Goal: Task Accomplishment & Management: Manage account settings

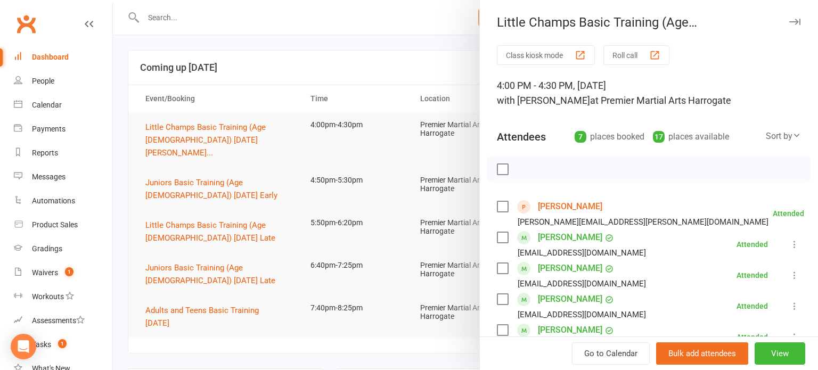
scroll to position [93, 0]
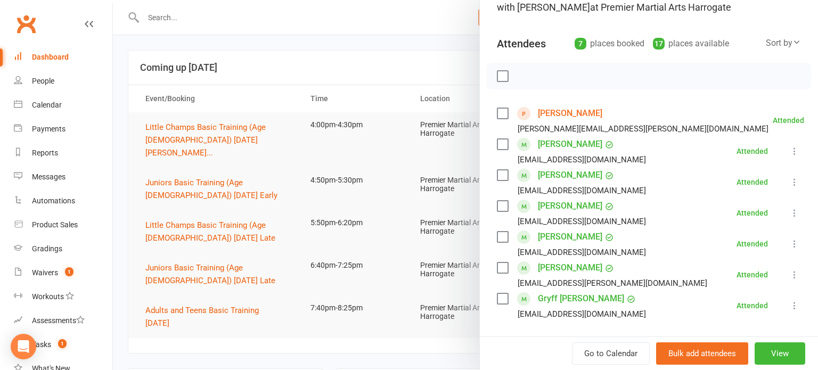
click at [357, 137] on div at bounding box center [465, 185] width 705 height 370
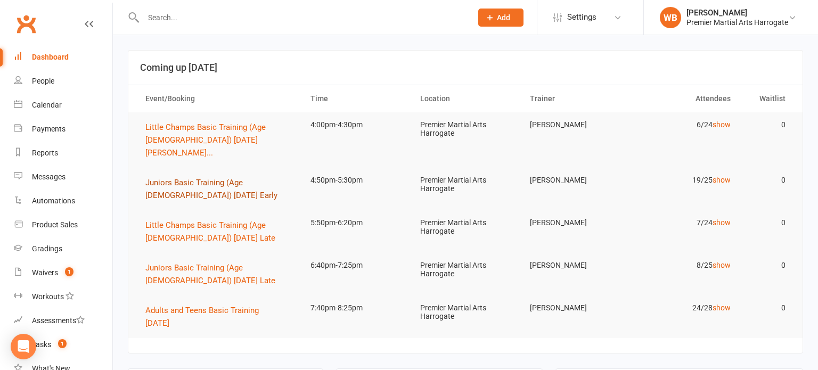
click at [238, 178] on span "Juniors Basic Training (Age [DEMOGRAPHIC_DATA]) [DATE] Early" at bounding box center [211, 189] width 132 height 22
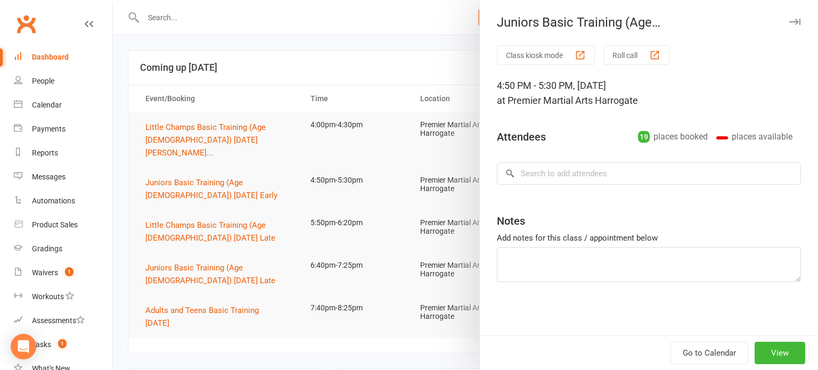
click at [544, 222] on div "Notes" at bounding box center [649, 219] width 304 height 26
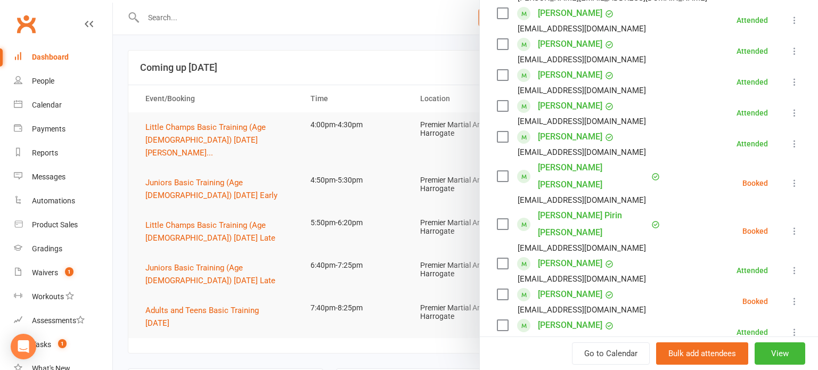
scroll to position [256, 0]
click at [798, 177] on icon at bounding box center [794, 182] width 11 height 11
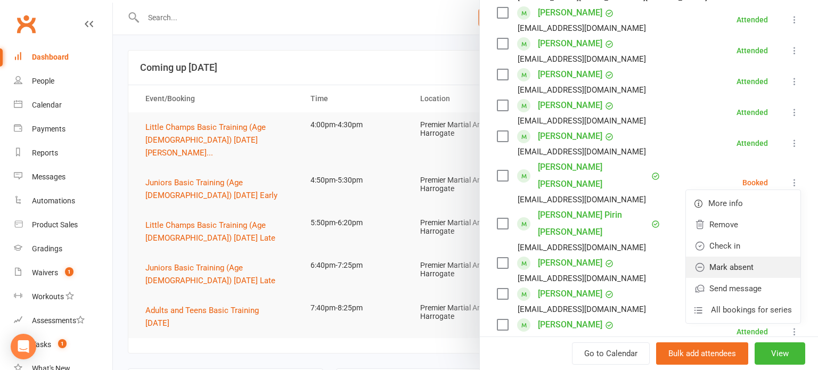
click at [723, 259] on link "Mark absent" at bounding box center [743, 267] width 114 height 21
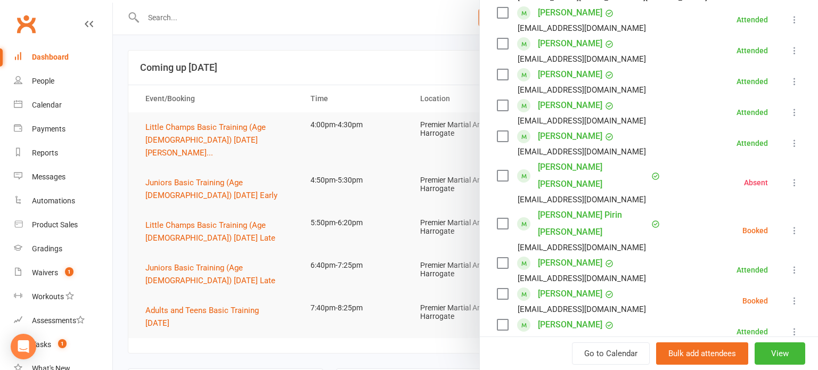
click at [794, 225] on icon at bounding box center [794, 230] width 11 height 11
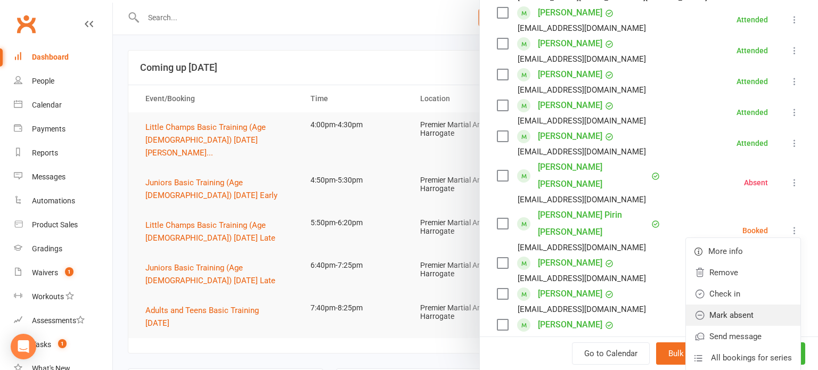
click at [753, 305] on link "Mark absent" at bounding box center [743, 315] width 114 height 21
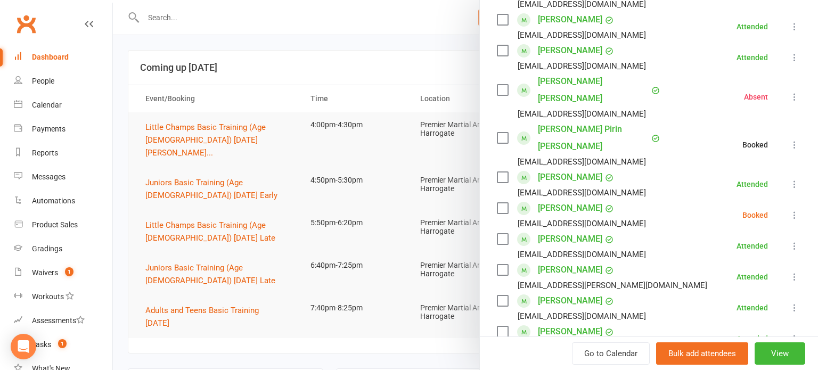
scroll to position [350, 0]
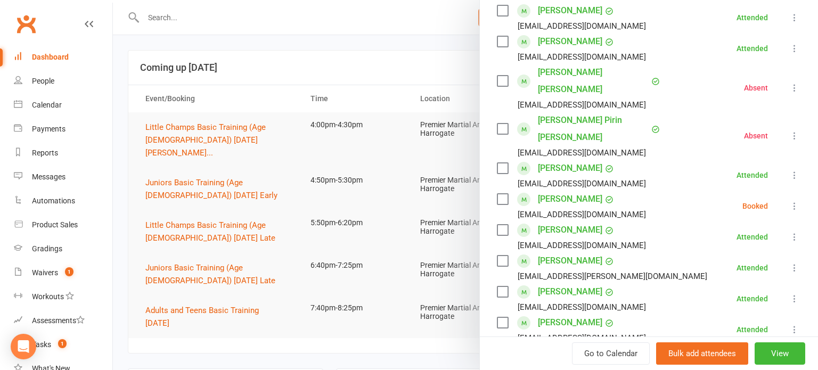
click at [797, 201] on icon at bounding box center [794, 206] width 11 height 11
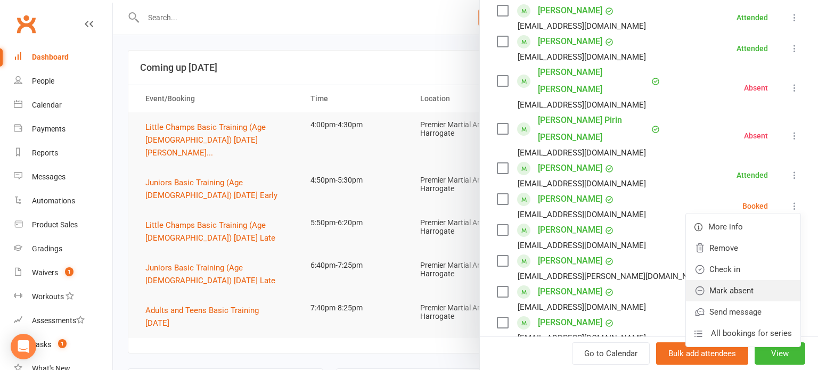
click at [750, 280] on link "Mark absent" at bounding box center [743, 290] width 114 height 21
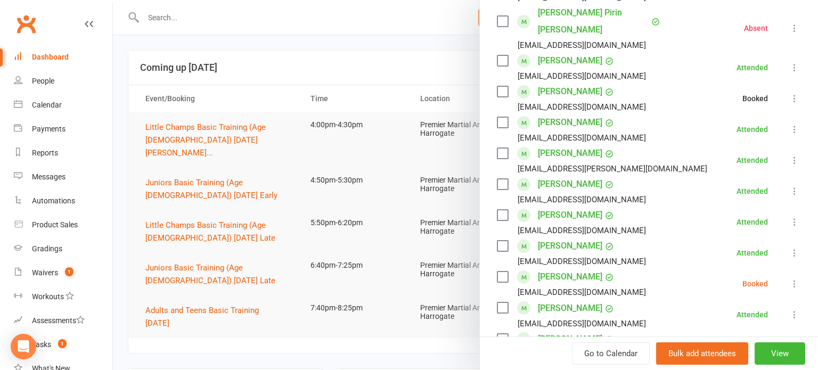
scroll to position [460, 0]
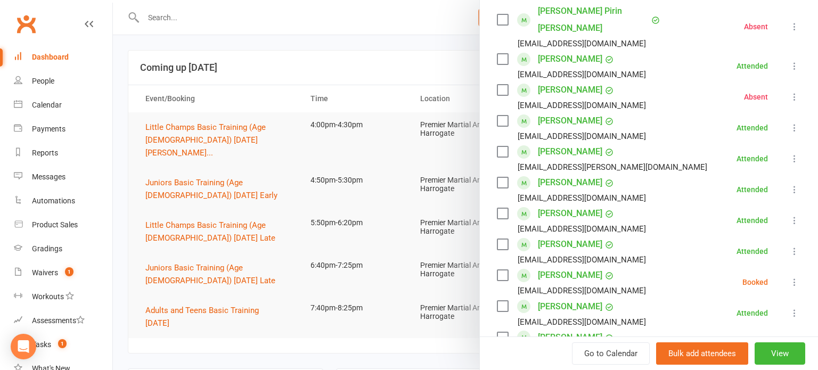
click at [796, 277] on icon at bounding box center [794, 282] width 11 height 11
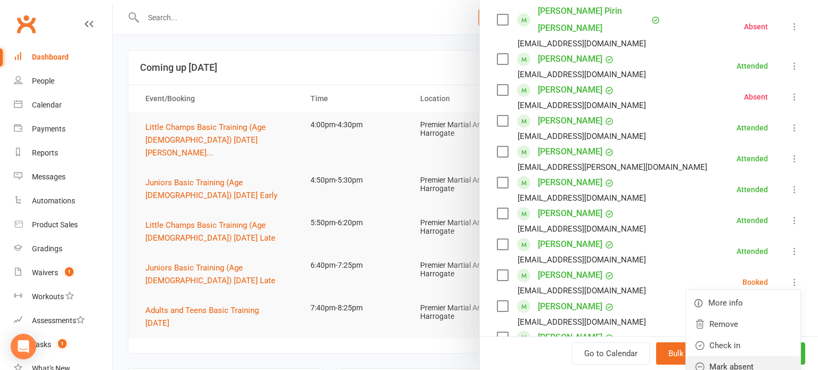
click at [726, 356] on link "Mark absent" at bounding box center [743, 366] width 114 height 21
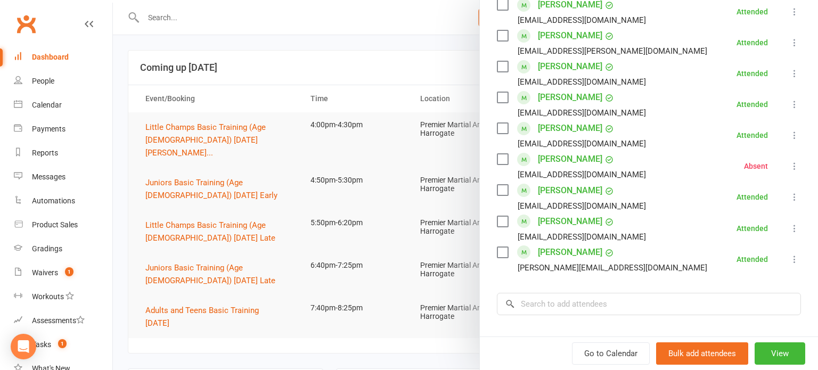
scroll to position [589, 0]
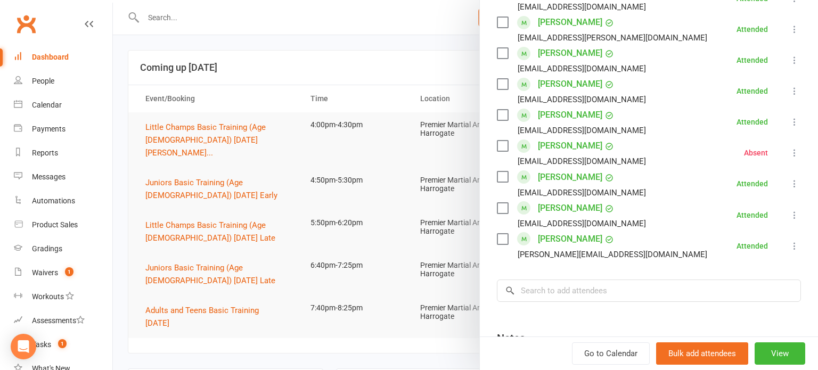
click at [332, 253] on div at bounding box center [465, 185] width 705 height 370
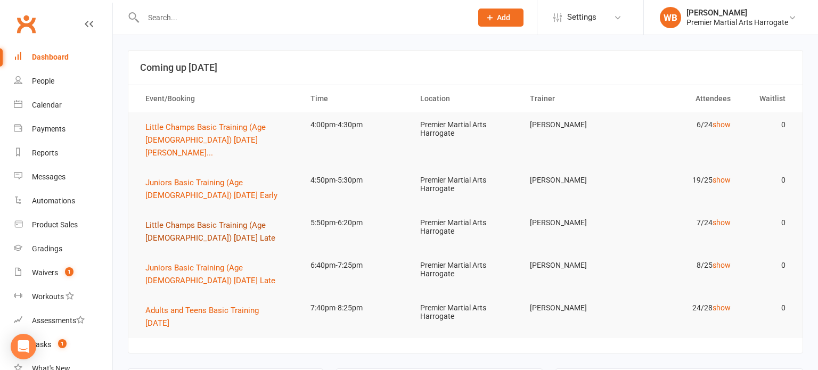
click at [236, 225] on button "Little Champs Basic Training (Age [DEMOGRAPHIC_DATA]) [DATE] Late" at bounding box center [218, 232] width 146 height 26
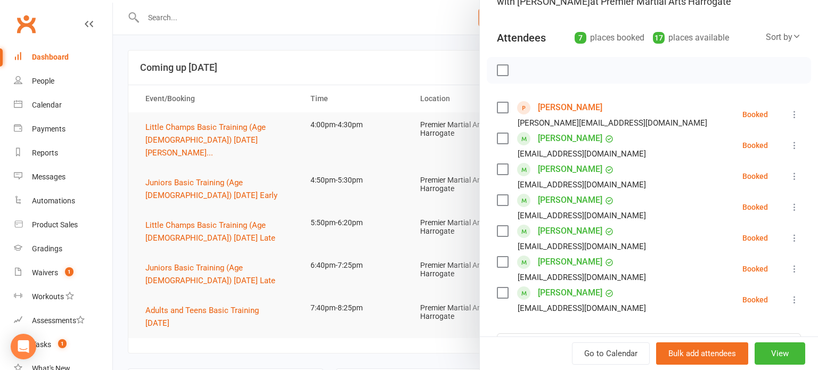
scroll to position [112, 0]
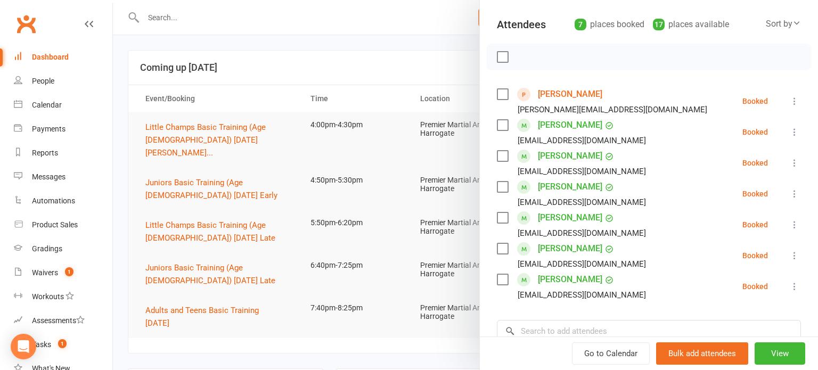
click at [799, 230] on icon at bounding box center [794, 224] width 11 height 11
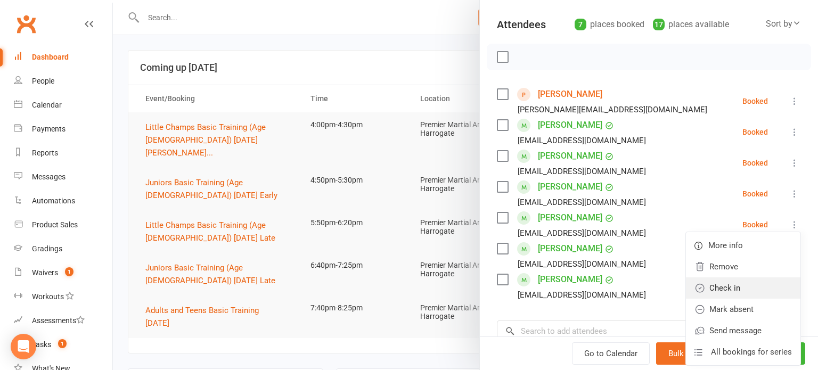
click at [755, 292] on link "Check in" at bounding box center [743, 287] width 114 height 21
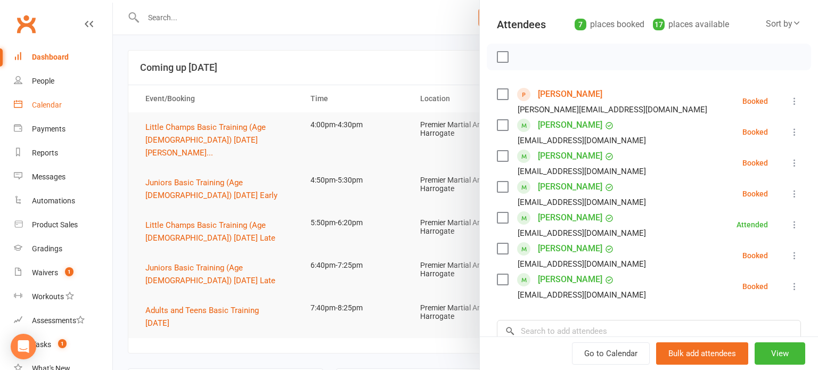
click at [72, 107] on link "Calendar" at bounding box center [63, 105] width 99 height 24
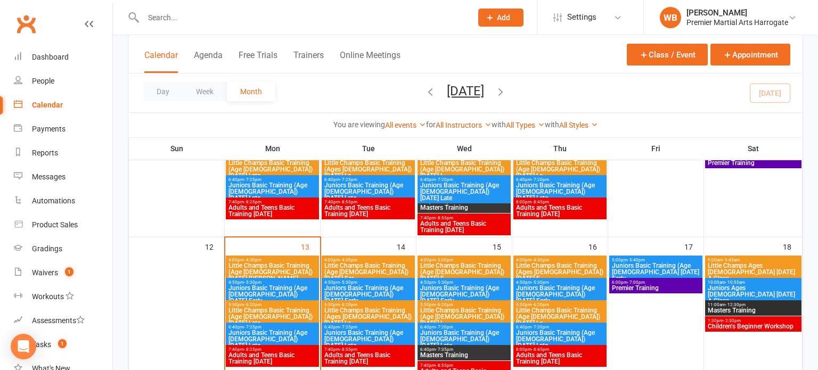
scroll to position [298, 0]
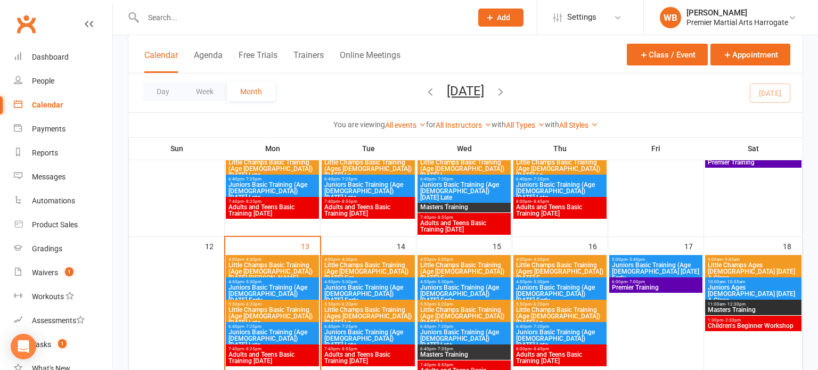
click at [280, 269] on span "Little Champs Basic Training (Age [DEMOGRAPHIC_DATA]) [DATE] [PERSON_NAME]..." at bounding box center [272, 271] width 89 height 19
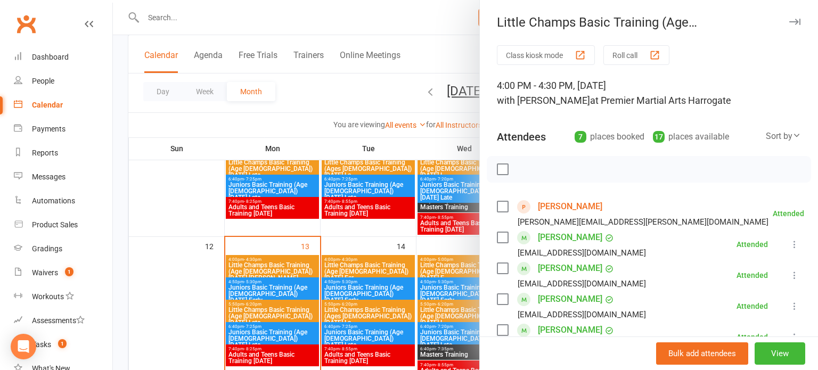
click at [322, 299] on div at bounding box center [465, 185] width 705 height 370
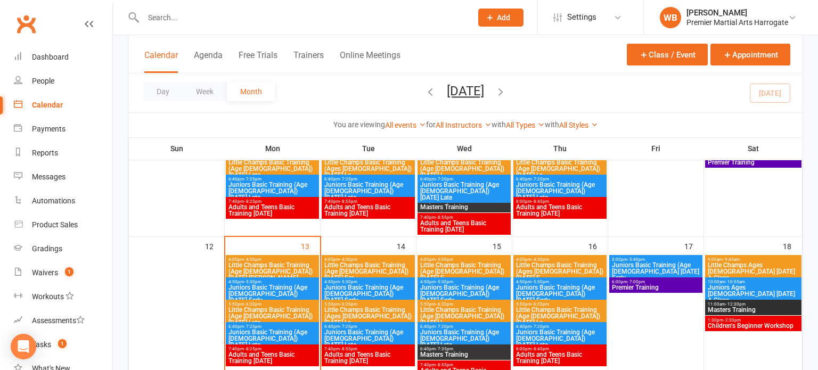
click at [308, 305] on span "5:50pm - 6:20pm" at bounding box center [272, 304] width 89 height 5
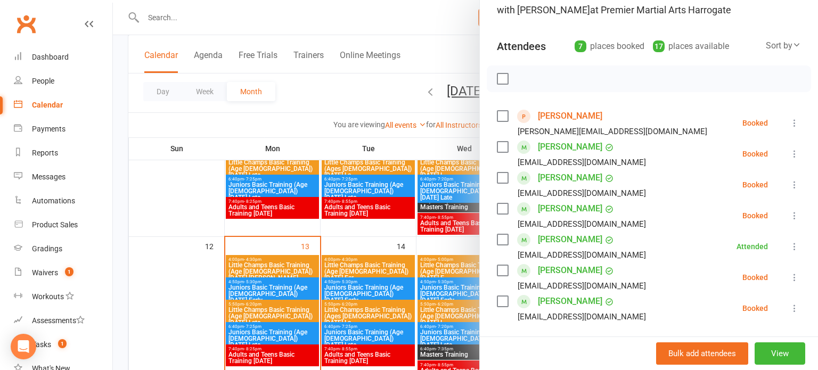
scroll to position [92, 0]
click at [387, 282] on div at bounding box center [465, 185] width 705 height 370
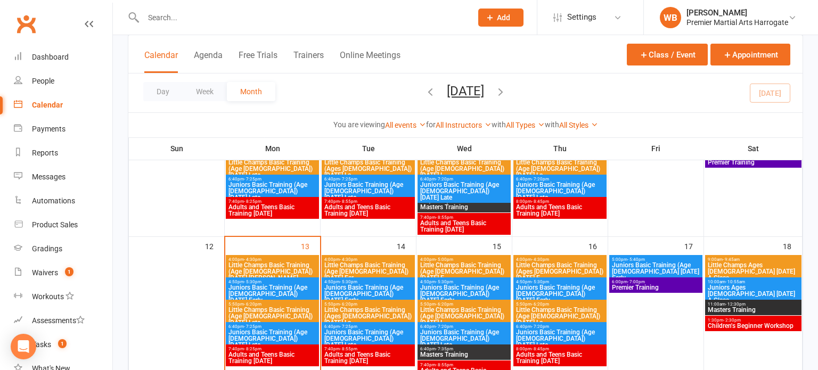
click at [295, 329] on span "Juniors Basic Training (Age [DEMOGRAPHIC_DATA]) [DATE] Late" at bounding box center [272, 338] width 89 height 19
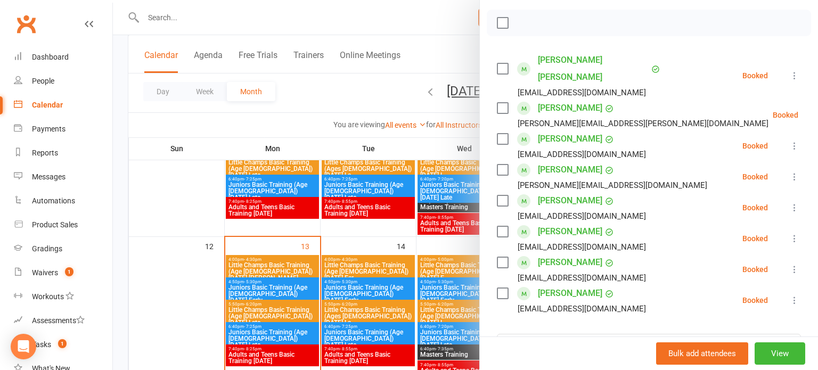
scroll to position [162, 0]
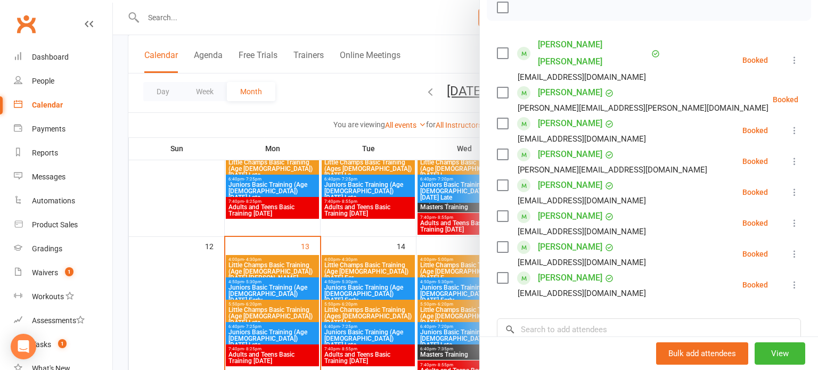
click at [789, 280] on icon at bounding box center [794, 285] width 11 height 11
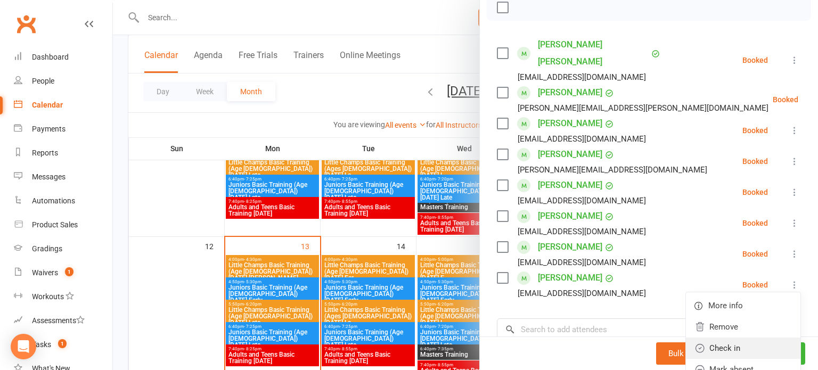
click at [716, 338] on link "Check in" at bounding box center [743, 348] width 114 height 21
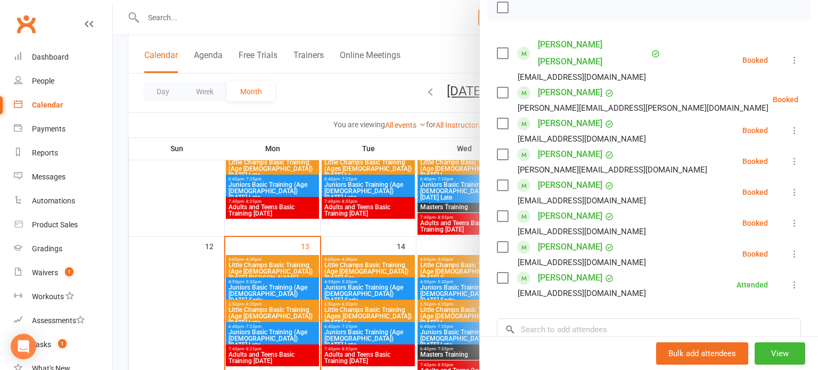
click at [327, 283] on div at bounding box center [465, 185] width 705 height 370
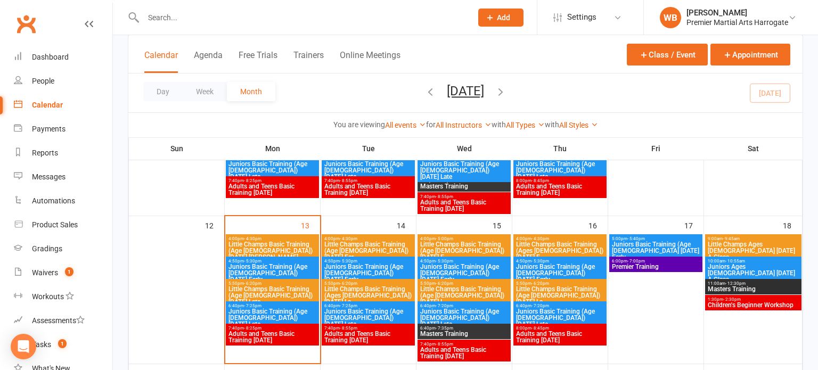
scroll to position [321, 0]
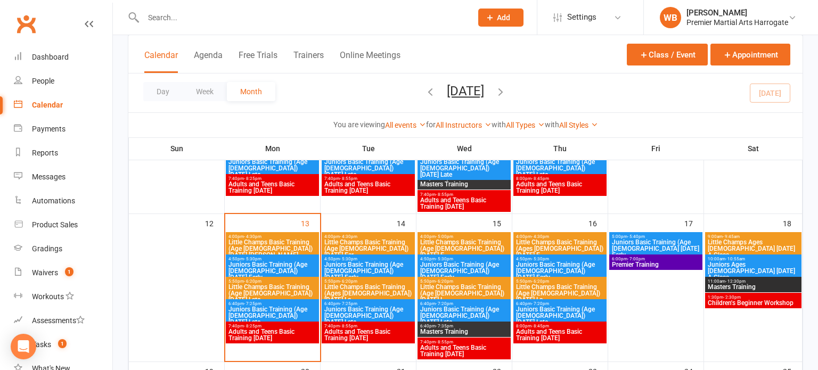
click at [237, 273] on span "Juniors Basic Training (Age [DEMOGRAPHIC_DATA]) [DATE] Early" at bounding box center [272, 270] width 89 height 19
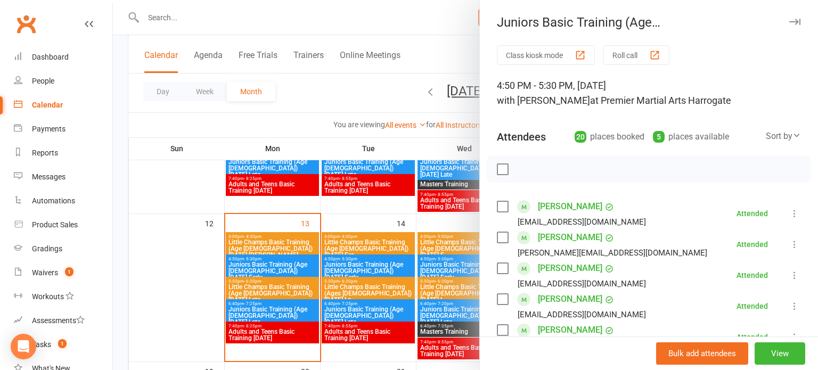
click at [252, 281] on div at bounding box center [465, 185] width 705 height 370
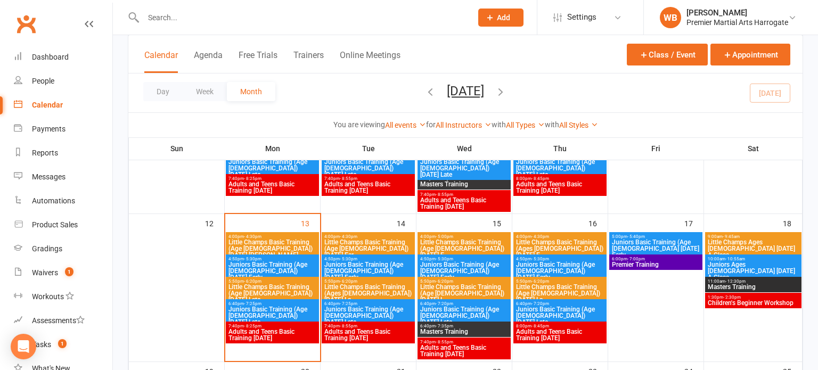
click at [252, 281] on div at bounding box center [465, 185] width 705 height 370
click at [252, 281] on span "- 6:20pm" at bounding box center [253, 281] width 18 height 5
